Goal: Task Accomplishment & Management: Manage account settings

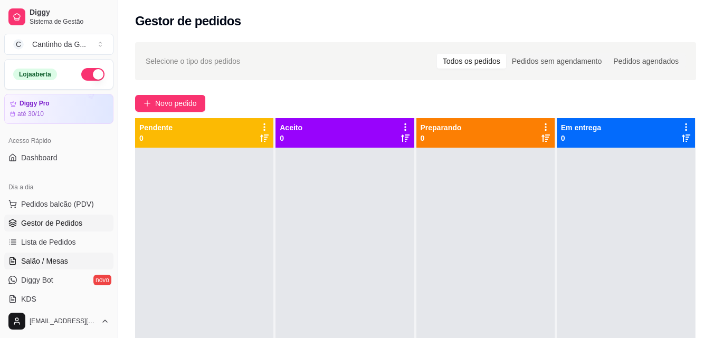
click at [79, 260] on link "Salão / Mesas" at bounding box center [58, 261] width 109 height 17
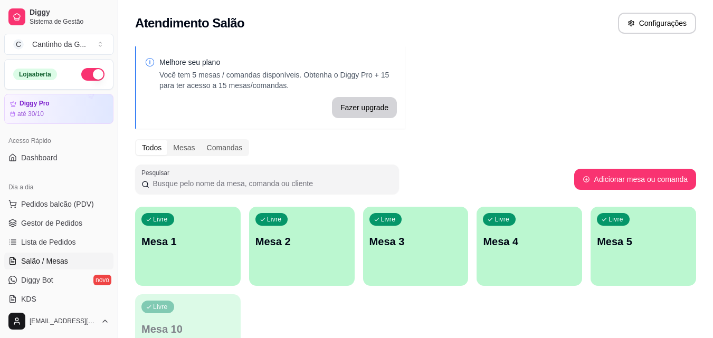
click at [193, 242] on p "Mesa 1" at bounding box center [187, 241] width 93 height 15
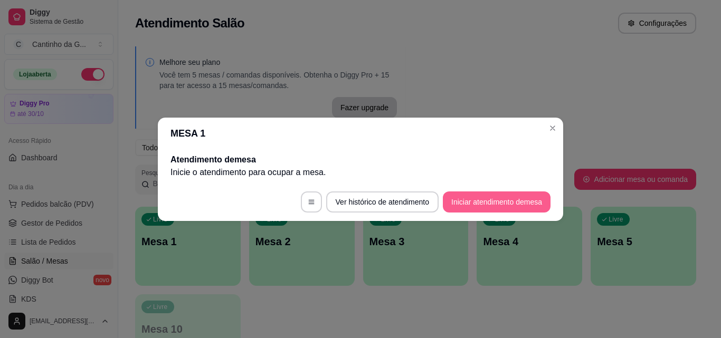
click at [503, 205] on button "Iniciar atendimento de mesa" at bounding box center [497, 202] width 108 height 21
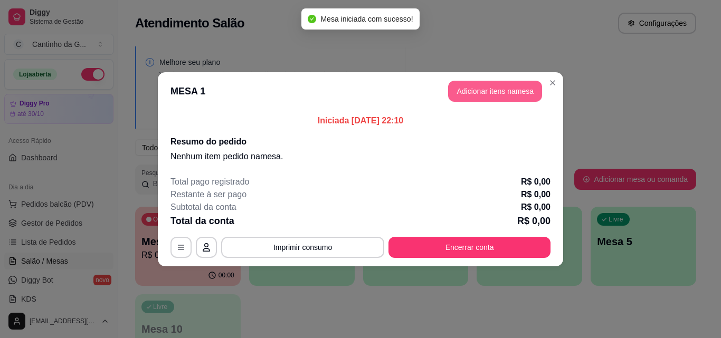
click at [526, 96] on button "Adicionar itens na mesa" at bounding box center [495, 91] width 94 height 21
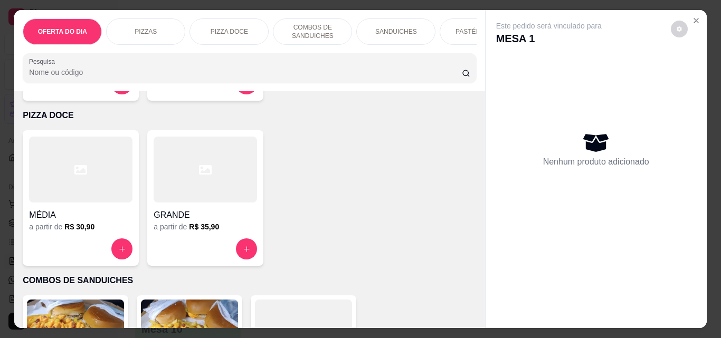
scroll to position [422, 0]
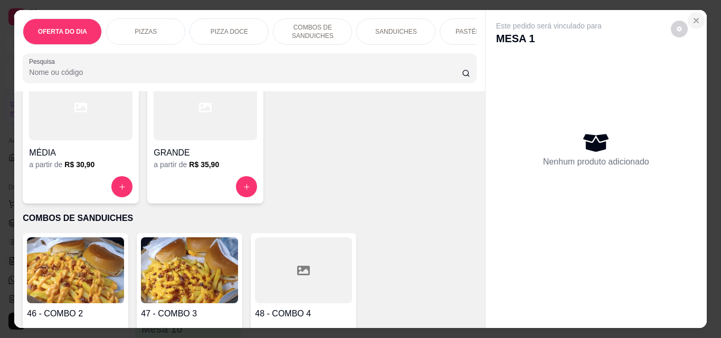
click at [692, 17] on icon "Close" at bounding box center [696, 20] width 8 height 8
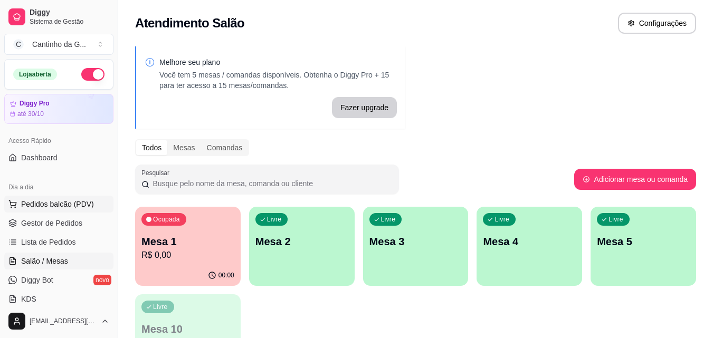
click at [87, 207] on span "Pedidos balcão (PDV)" at bounding box center [57, 204] width 73 height 11
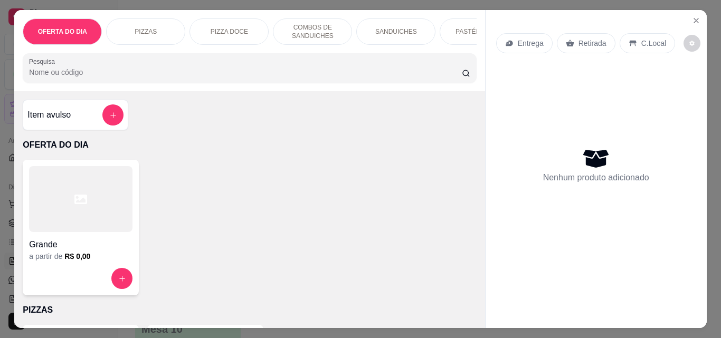
click at [585, 38] on p "Retirada" at bounding box center [592, 43] width 28 height 11
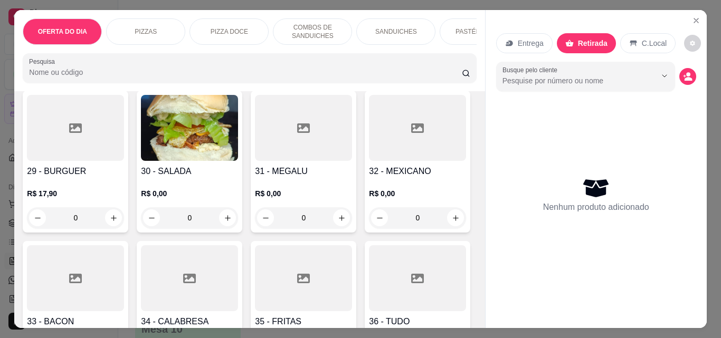
scroll to position [739, 0]
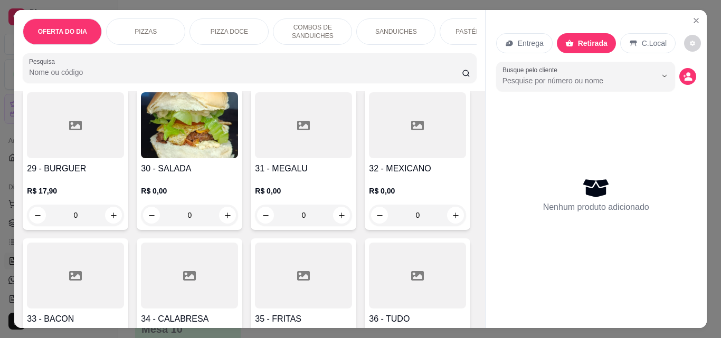
click at [112, 217] on div "0" at bounding box center [75, 215] width 97 height 21
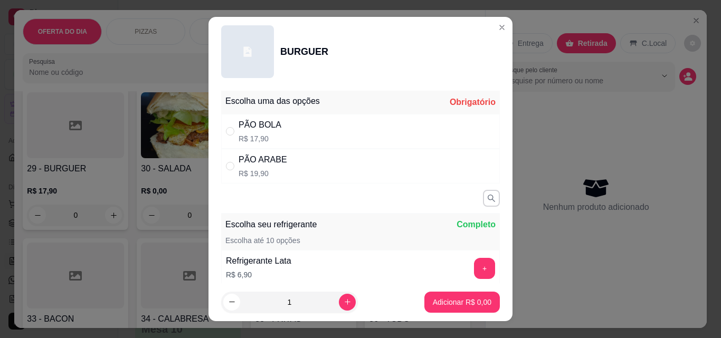
click at [323, 132] on div "PÃO BOLA R$ 17,90" at bounding box center [360, 131] width 279 height 35
radio input "true"
click at [448, 297] on button "Adicionar R$ 17,90" at bounding box center [460, 302] width 78 height 21
type input "1"
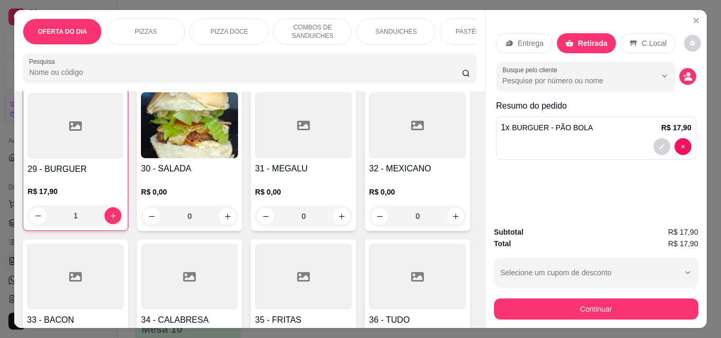
scroll to position [739, 0]
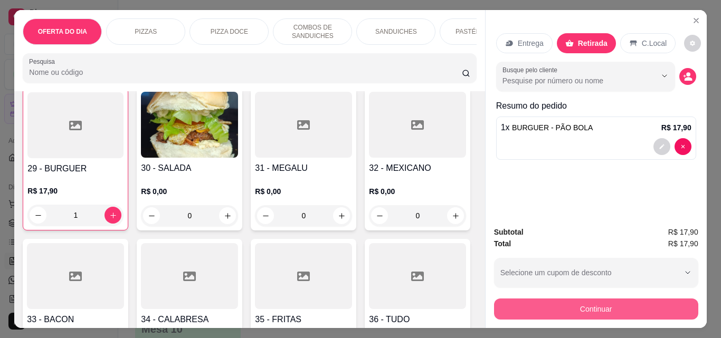
click at [602, 304] on button "Continuar" at bounding box center [596, 309] width 204 height 21
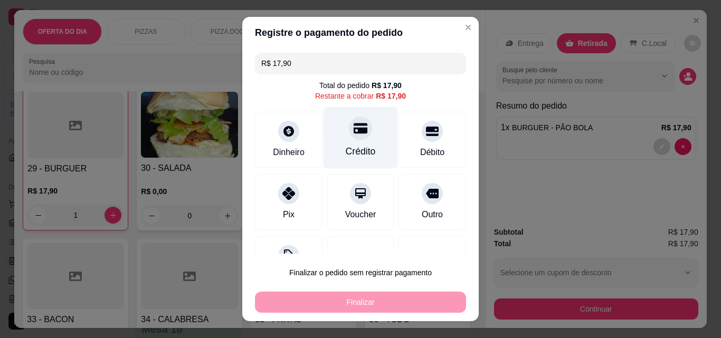
click at [364, 143] on div "Crédito" at bounding box center [361, 138] width 74 height 62
type input "R$ 0,00"
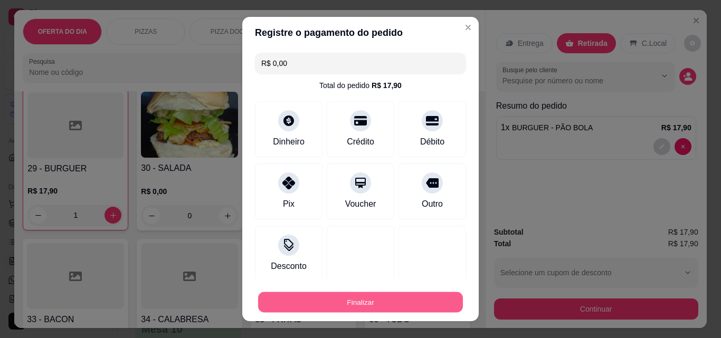
click at [385, 301] on button "Finalizar" at bounding box center [360, 302] width 205 height 21
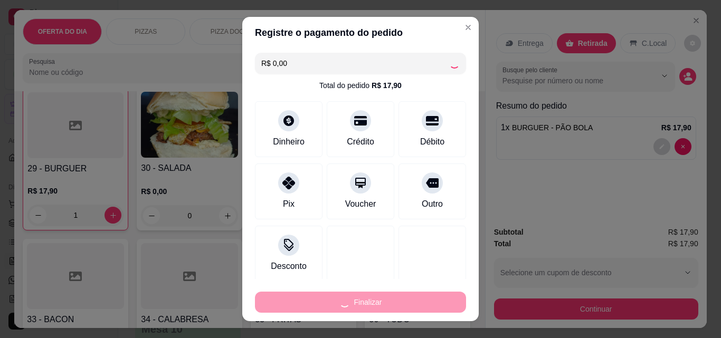
type input "0"
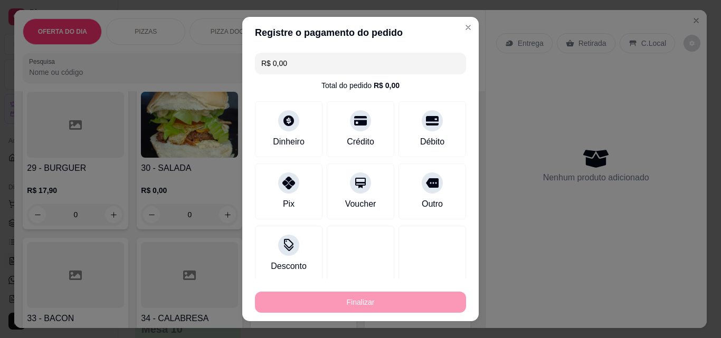
type input "-R$ 17,90"
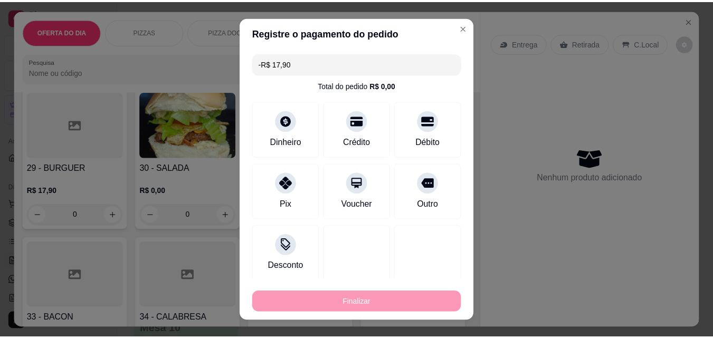
scroll to position [739, 0]
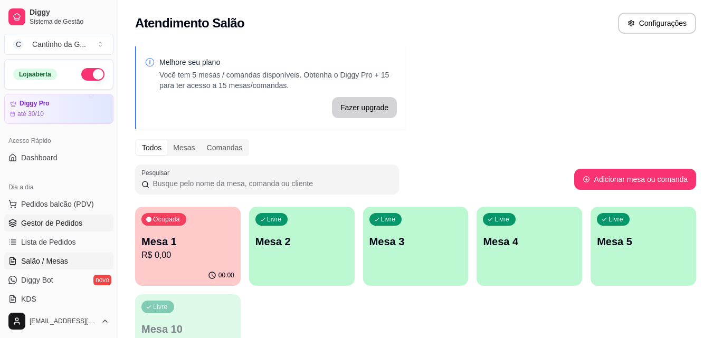
click at [71, 226] on span "Gestor de Pedidos" at bounding box center [51, 223] width 61 height 11
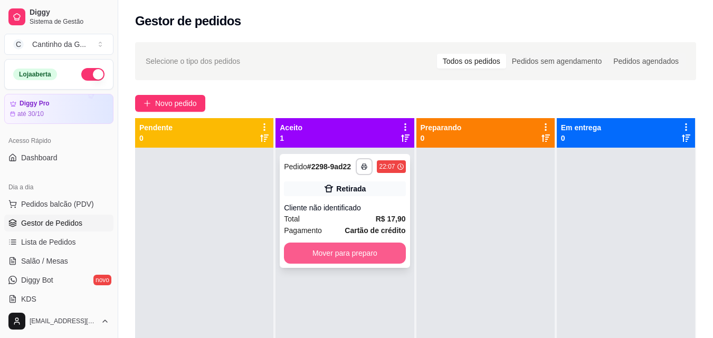
click at [378, 252] on button "Mover para preparo" at bounding box center [344, 253] width 121 height 21
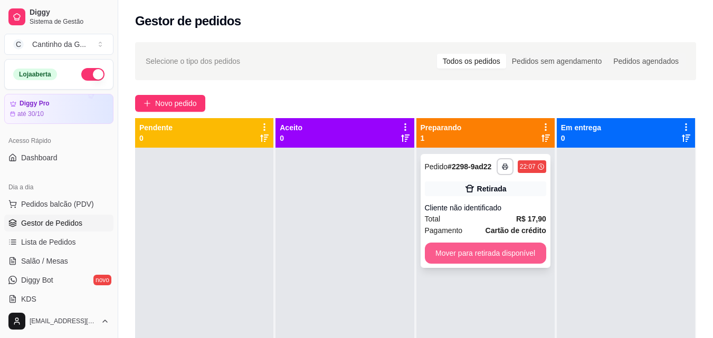
click at [492, 249] on button "Mover para retirada disponível" at bounding box center [485, 253] width 121 height 21
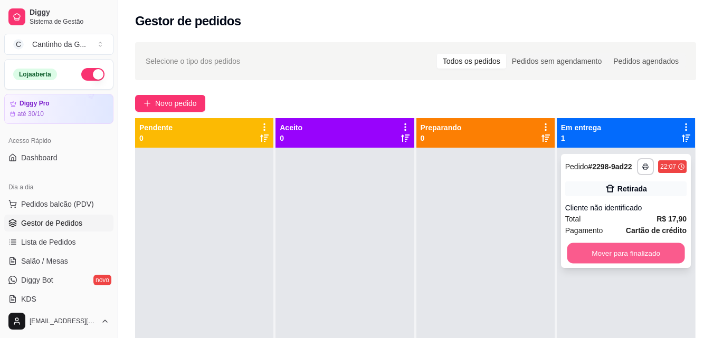
click at [621, 259] on button "Mover para finalizado" at bounding box center [626, 253] width 118 height 21
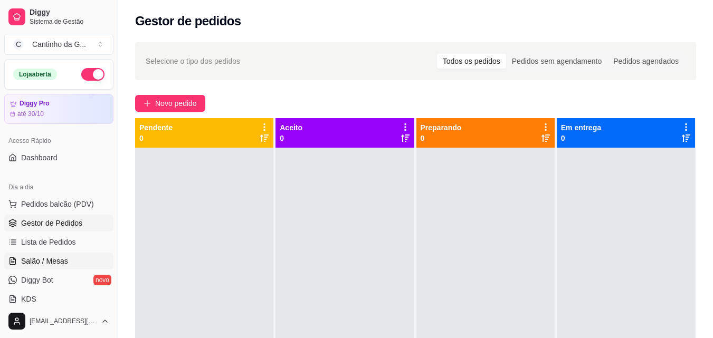
click at [65, 258] on span "Salão / Mesas" at bounding box center [44, 261] width 47 height 11
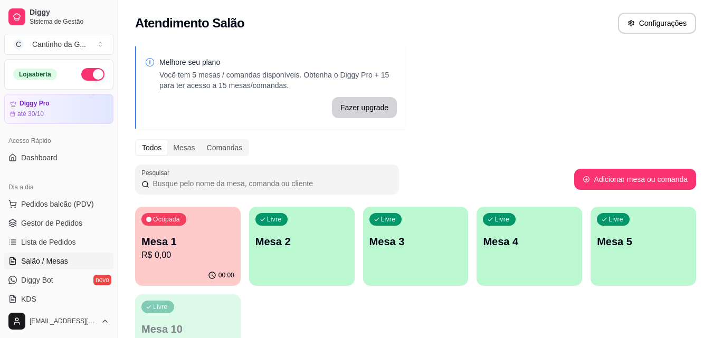
click at [231, 249] on div "Mesa 1 R$ 0,00" at bounding box center [187, 247] width 93 height 27
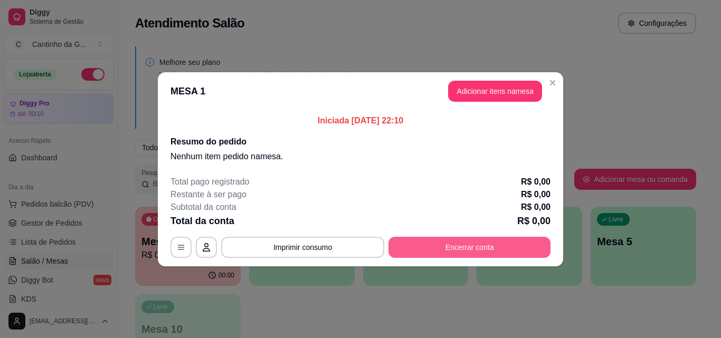
click at [457, 243] on button "Encerrar conta" at bounding box center [469, 247] width 162 height 21
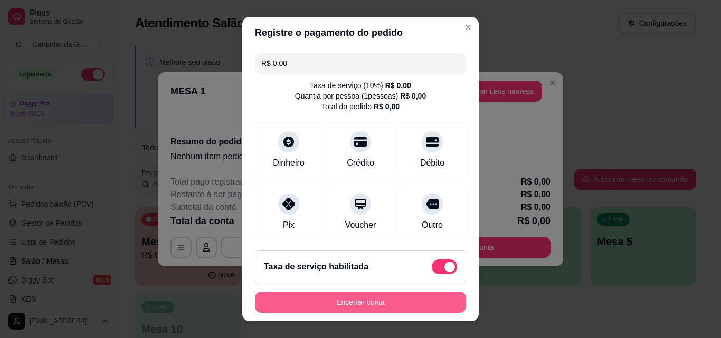
click at [425, 295] on button "Encerrar conta" at bounding box center [360, 302] width 211 height 21
